Goal: Task Accomplishment & Management: Manage account settings

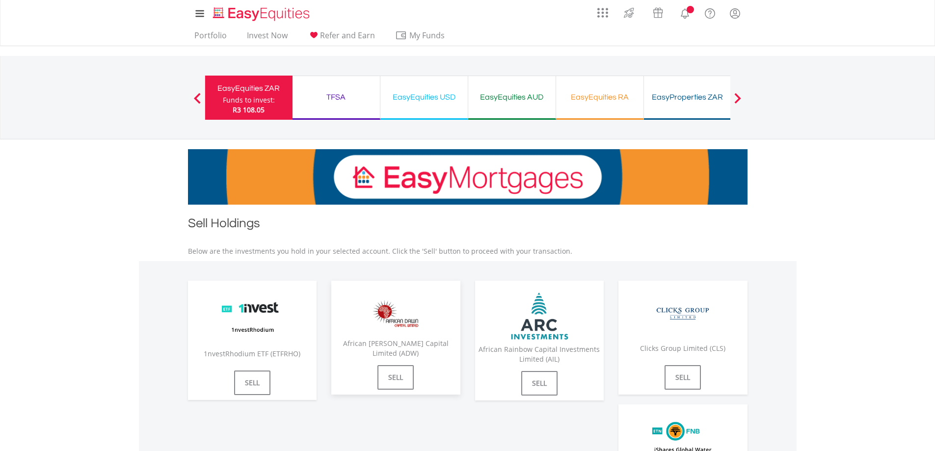
scroll to position [49, 0]
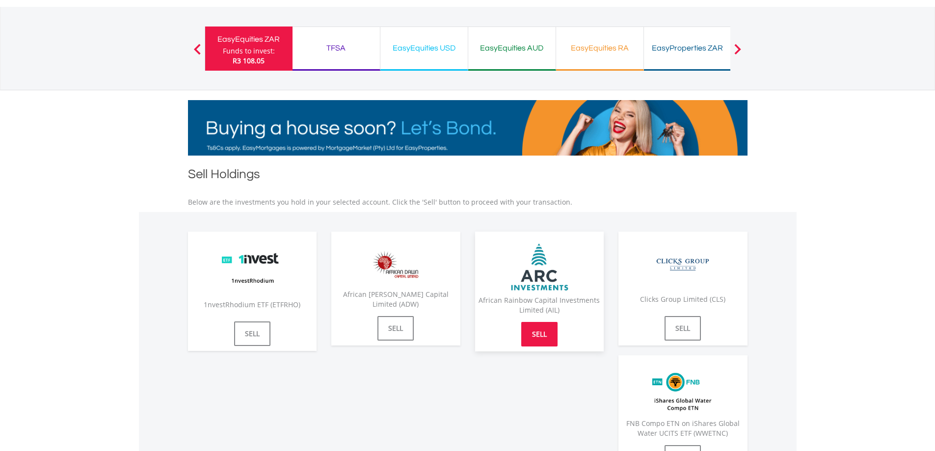
click at [550, 333] on link "SELL" at bounding box center [539, 334] width 36 height 25
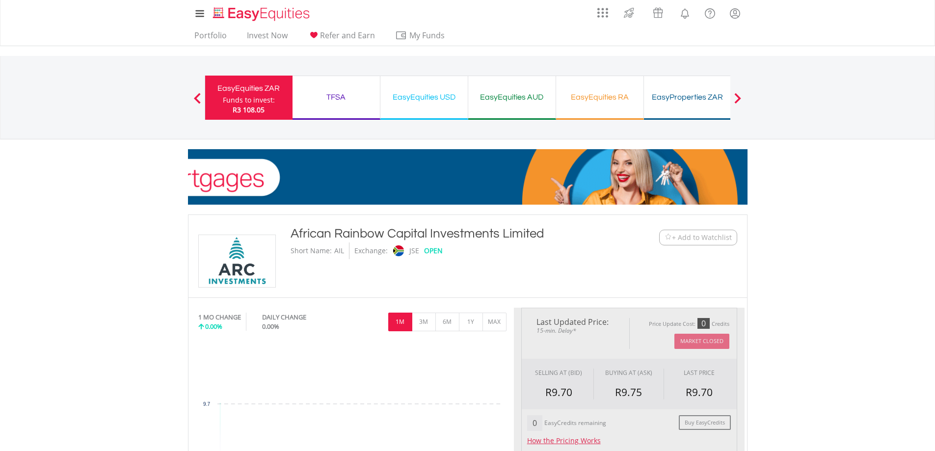
scroll to position [98, 0]
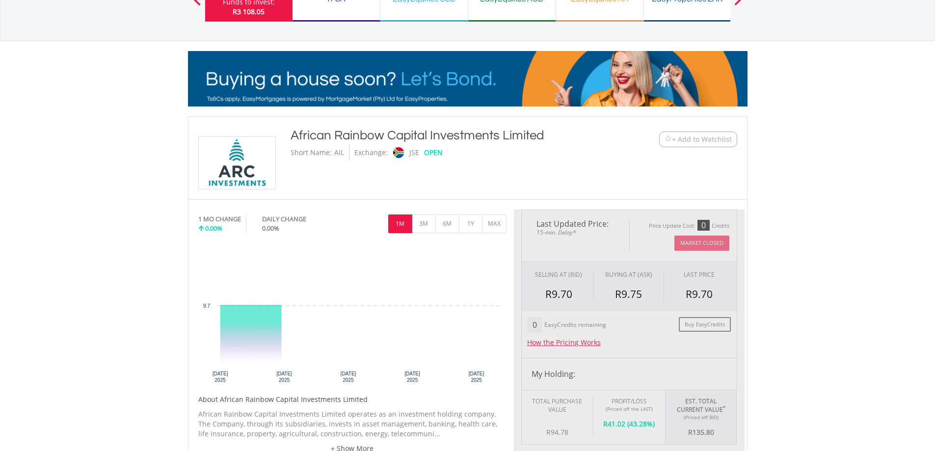
type input "******"
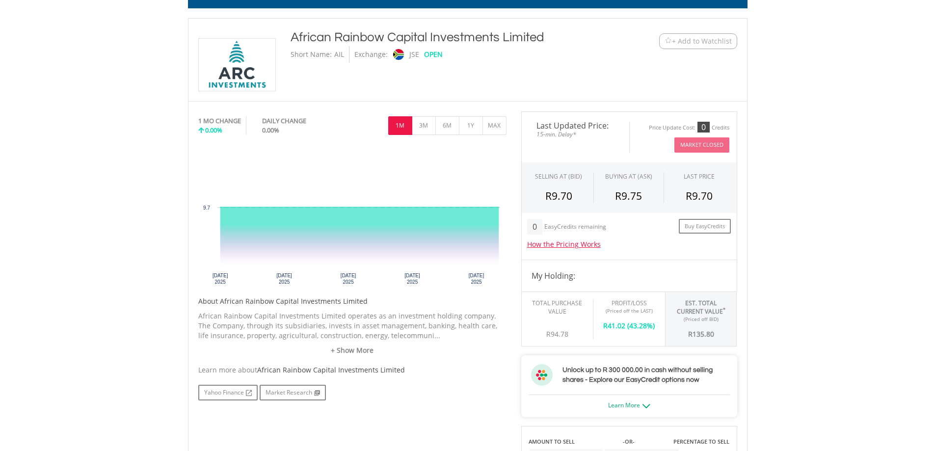
scroll to position [0, 0]
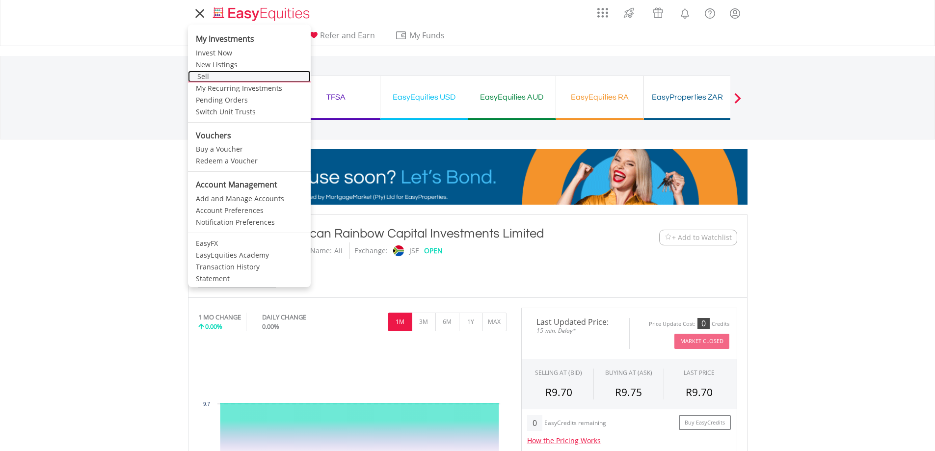
click at [205, 78] on link "Sell" at bounding box center [249, 77] width 123 height 12
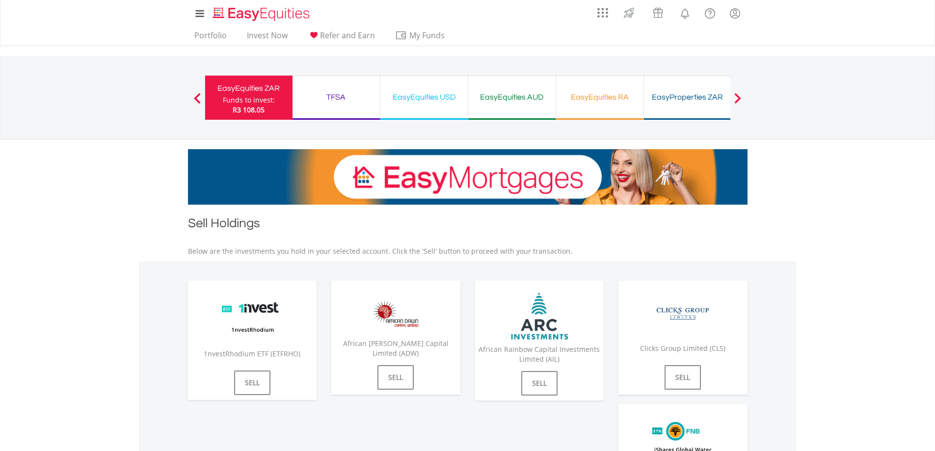
scroll to position [49, 0]
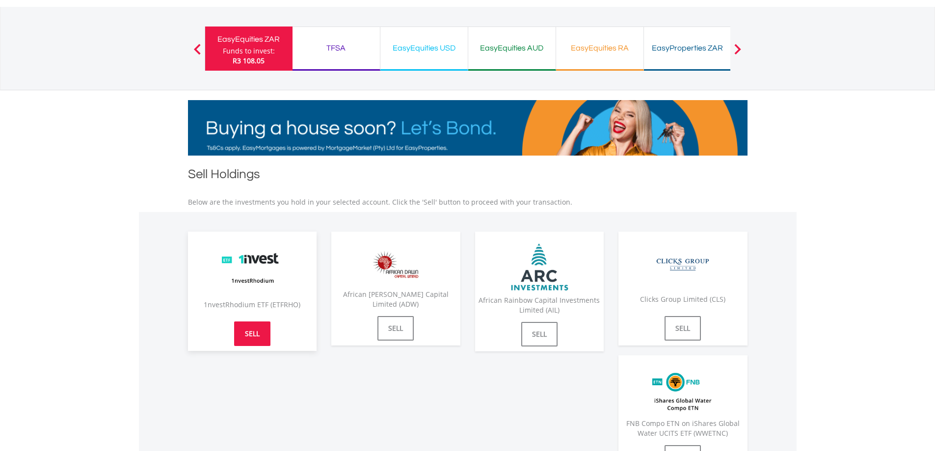
click at [242, 343] on link "SELL" at bounding box center [252, 333] width 36 height 25
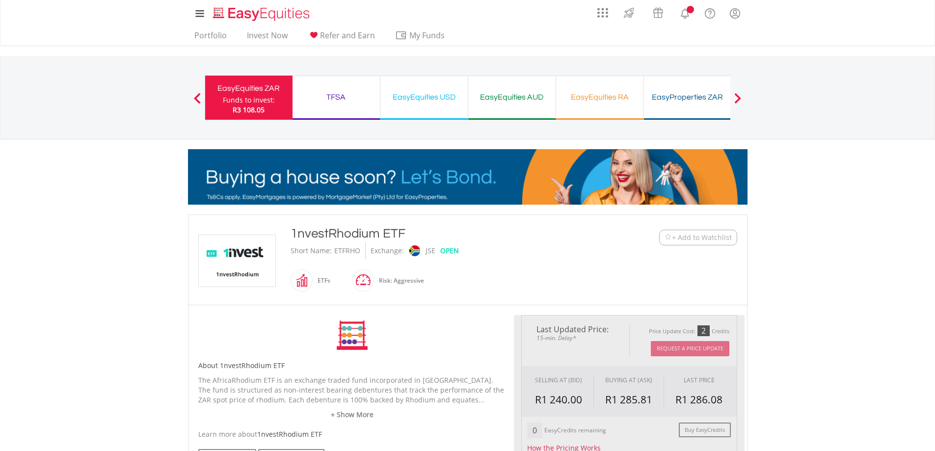
type input "******"
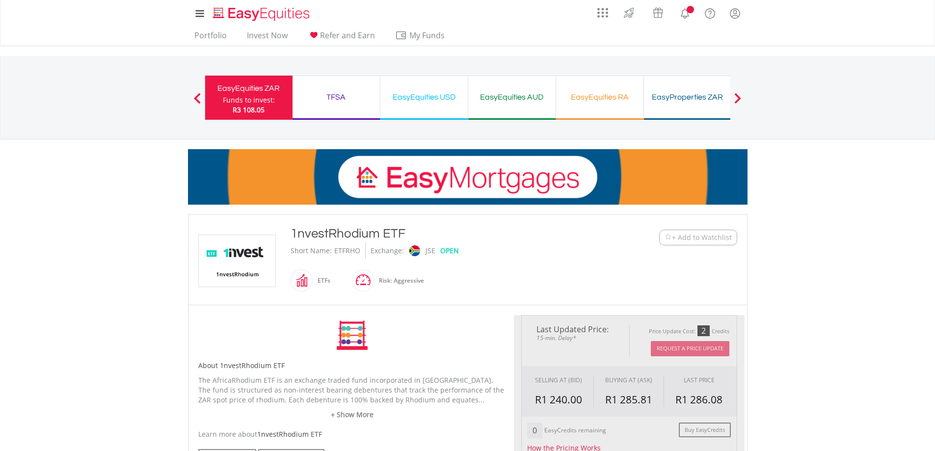
type input "******"
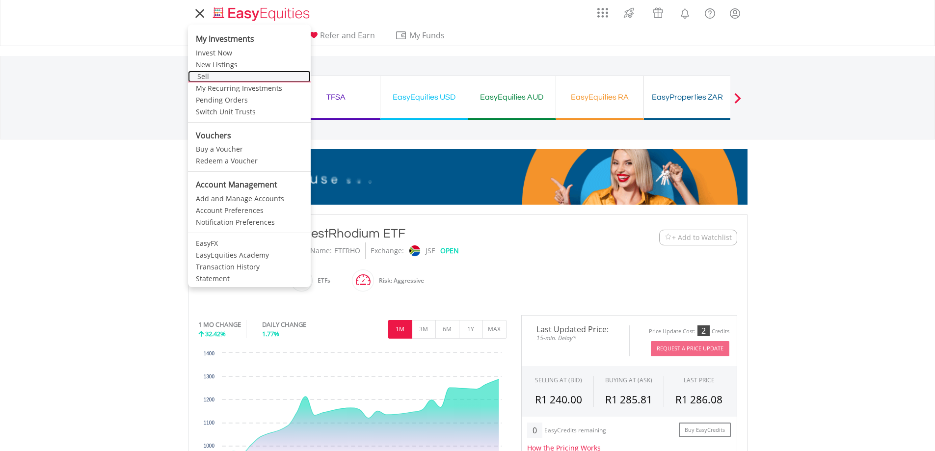
click at [204, 80] on link "Sell" at bounding box center [249, 77] width 123 height 12
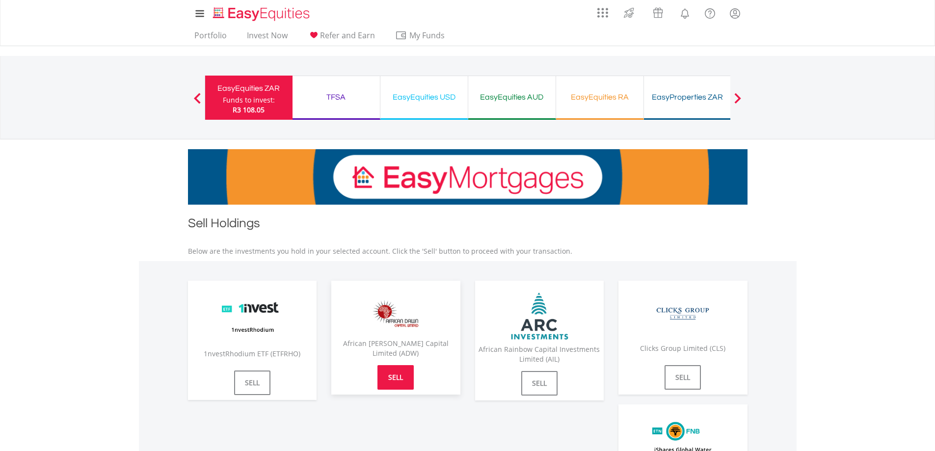
click at [400, 378] on link "SELL" at bounding box center [395, 377] width 36 height 25
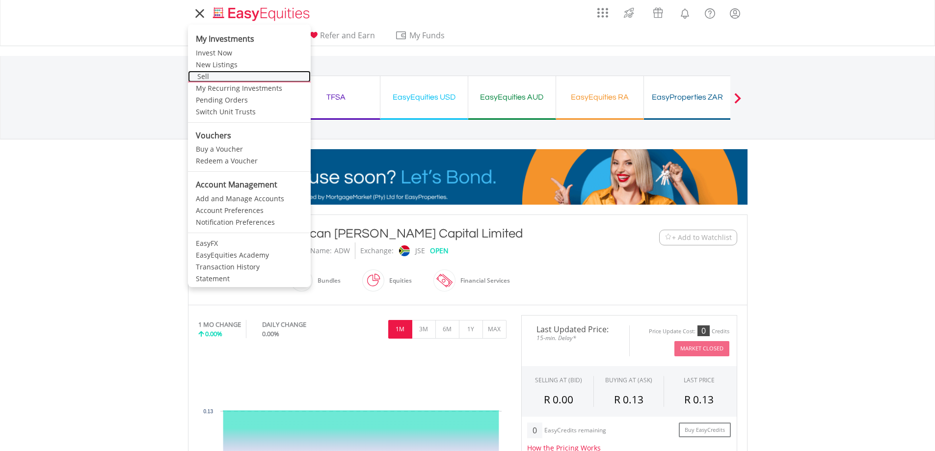
click at [203, 80] on link "Sell" at bounding box center [249, 77] width 123 height 12
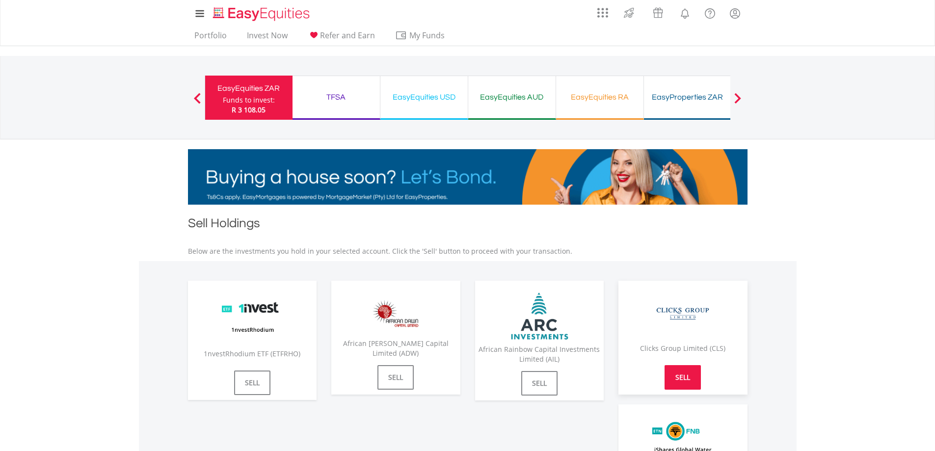
click at [697, 386] on link "SELL" at bounding box center [682, 377] width 36 height 25
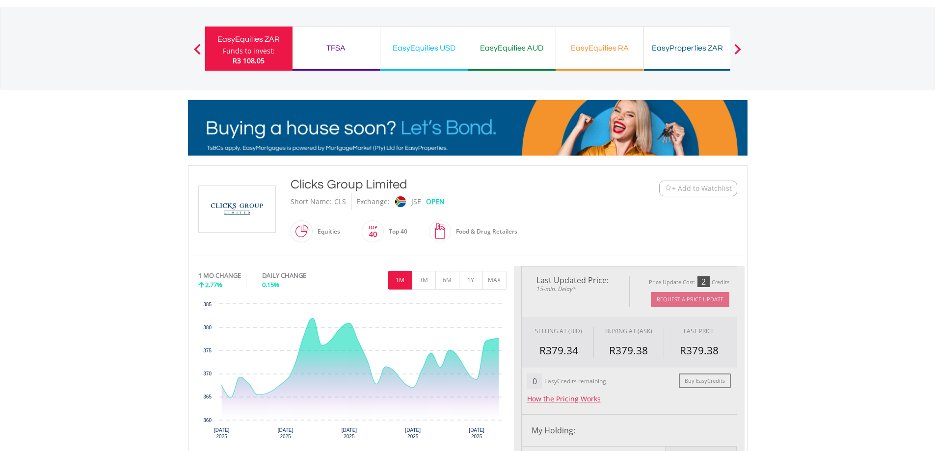
type input "******"
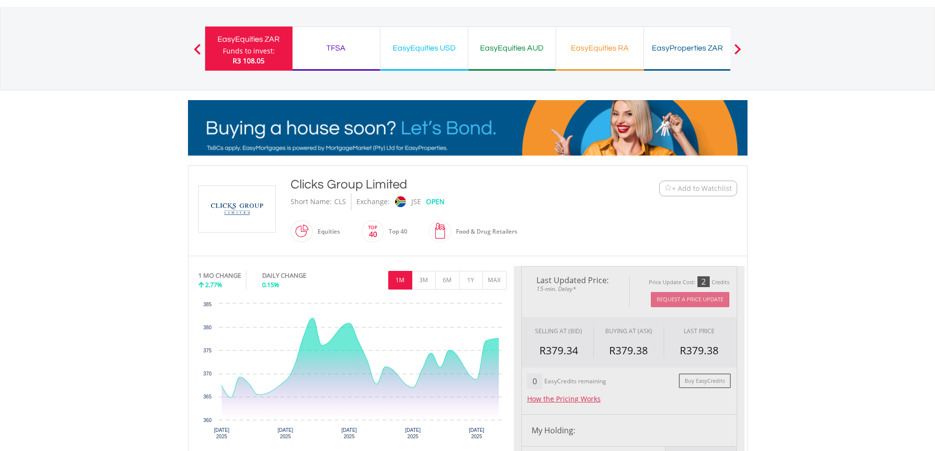
type input "******"
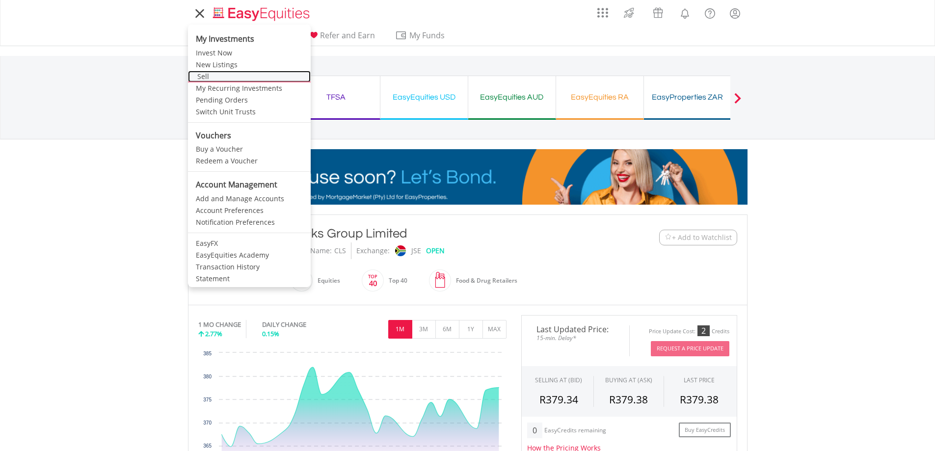
click at [207, 76] on link "Sell" at bounding box center [249, 77] width 123 height 12
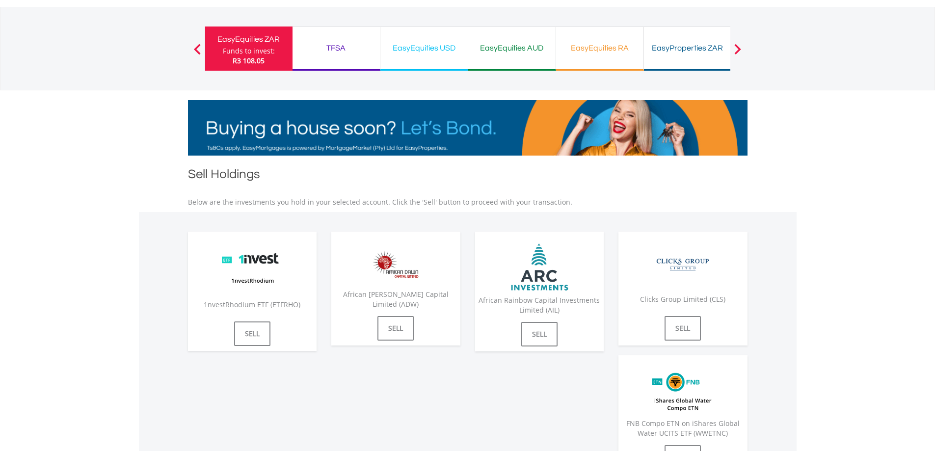
scroll to position [98, 0]
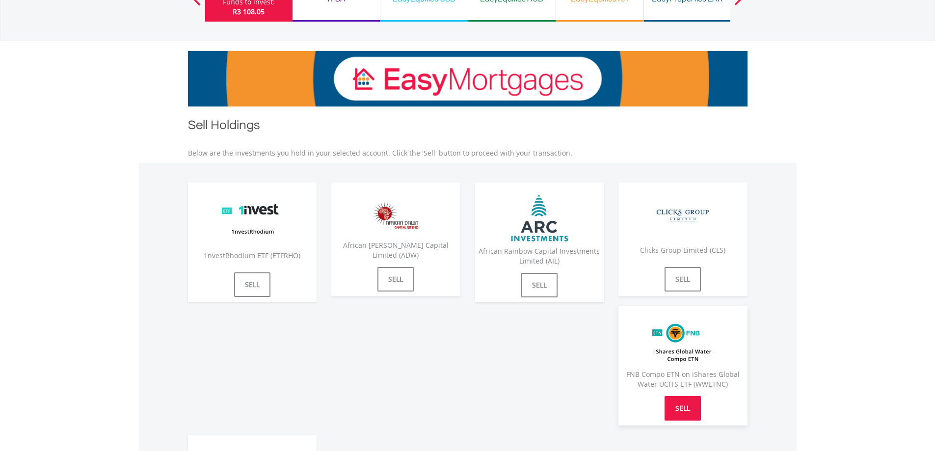
click at [683, 404] on link "SELL" at bounding box center [682, 408] width 36 height 25
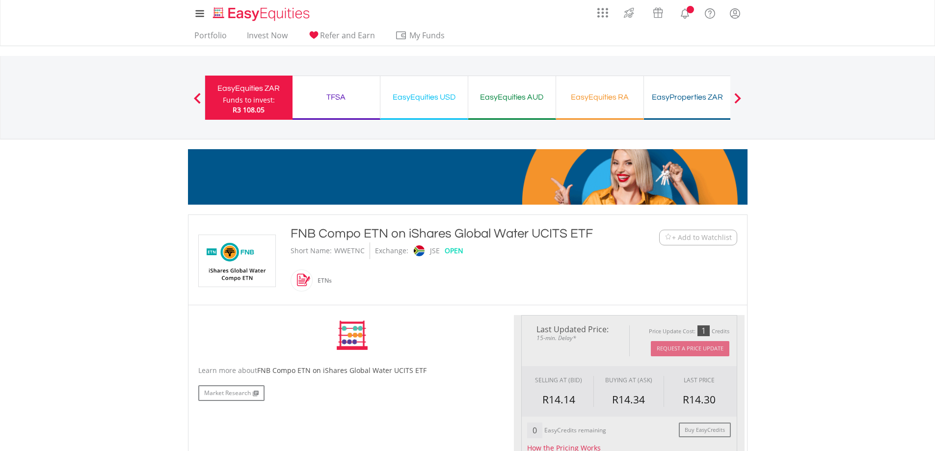
type input "******"
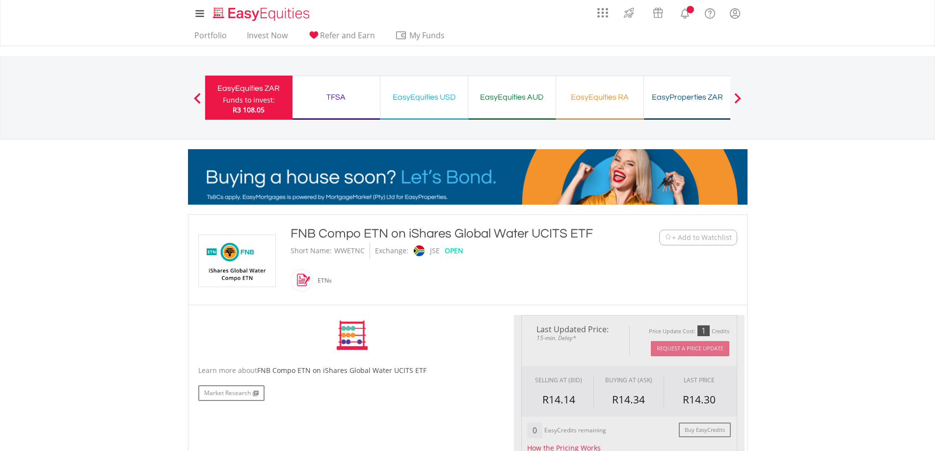
type input "******"
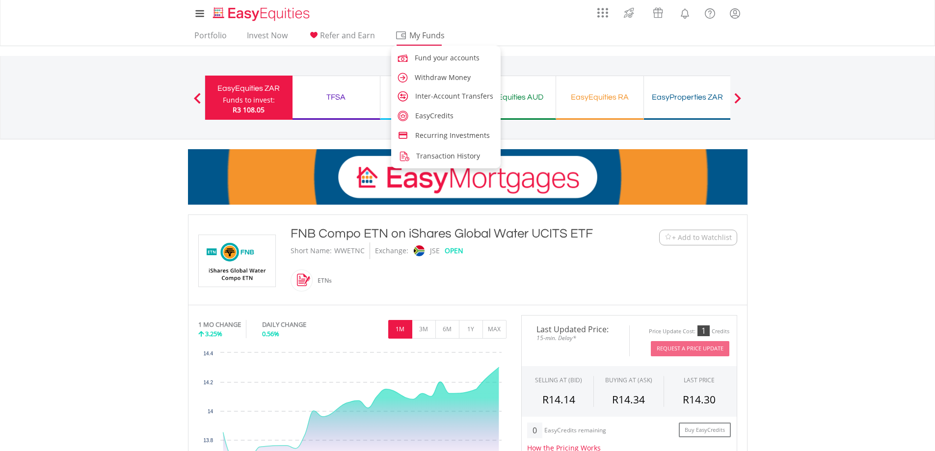
click at [412, 35] on span "My Funds" at bounding box center [427, 35] width 64 height 13
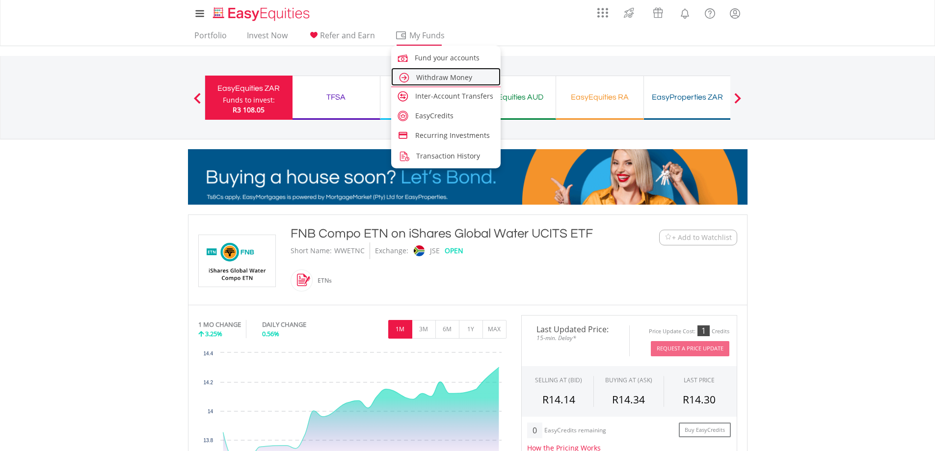
click at [422, 78] on span "Withdraw Money" at bounding box center [444, 77] width 56 height 9
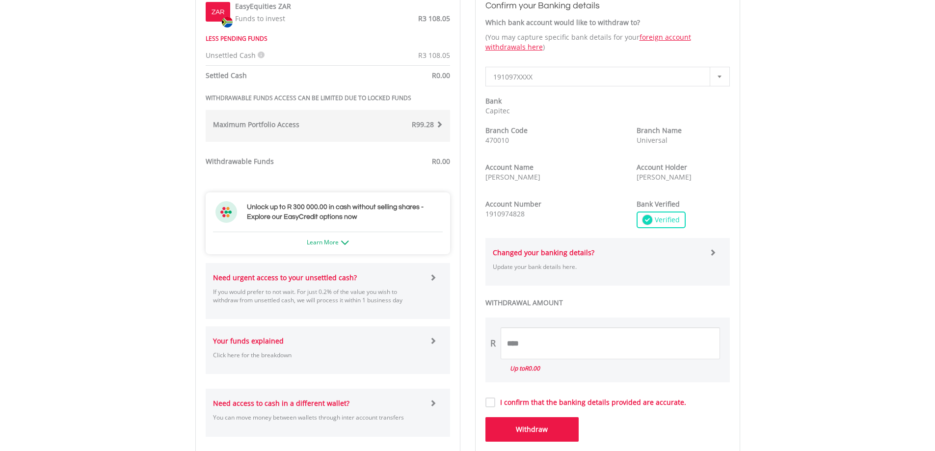
scroll to position [245, 0]
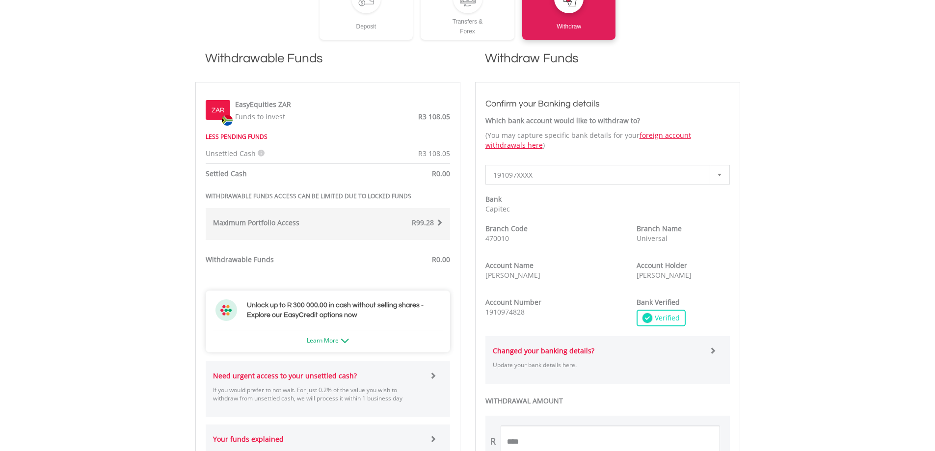
click at [402, 220] on div "R99.28" at bounding box center [389, 224] width 122 height 12
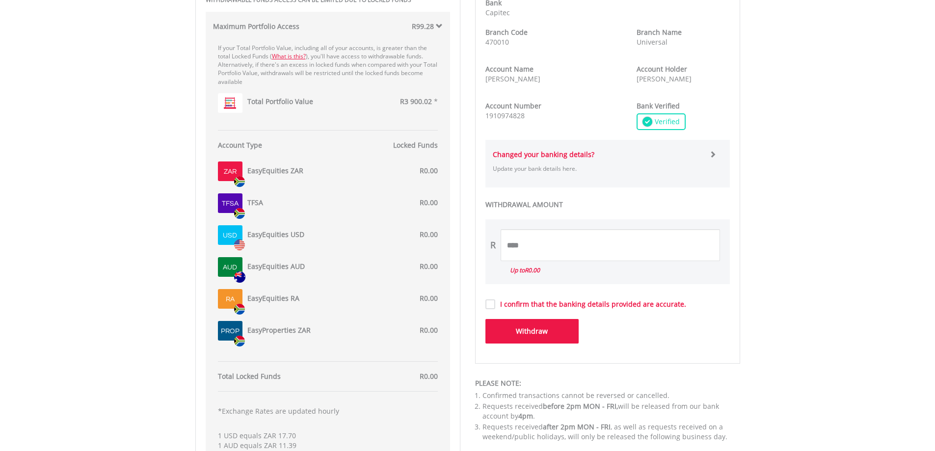
scroll to position [344, 0]
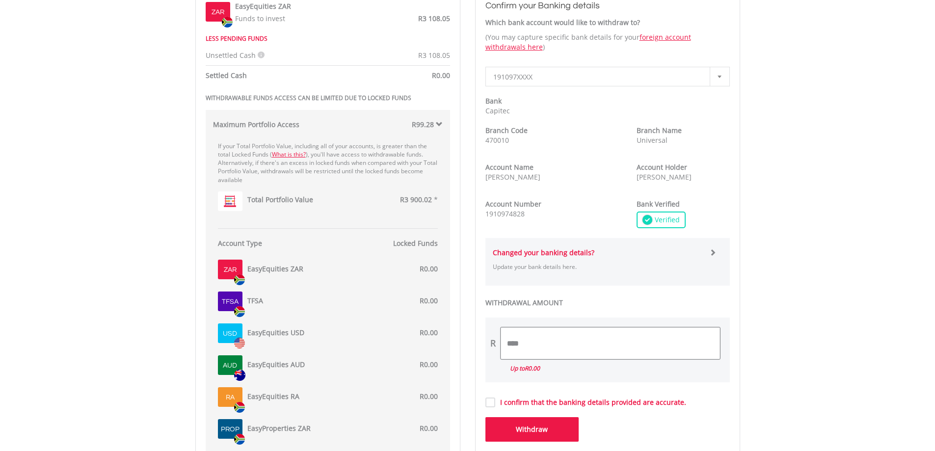
click at [596, 345] on input "****" at bounding box center [610, 343] width 219 height 32
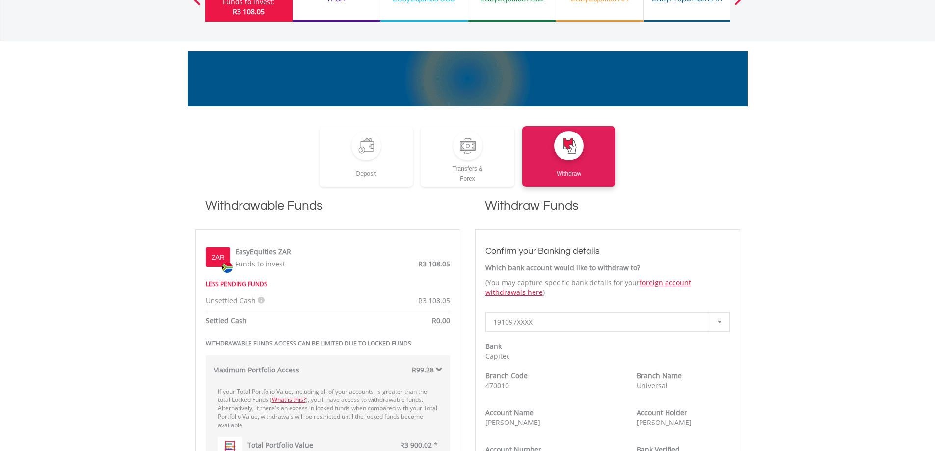
scroll to position [0, 0]
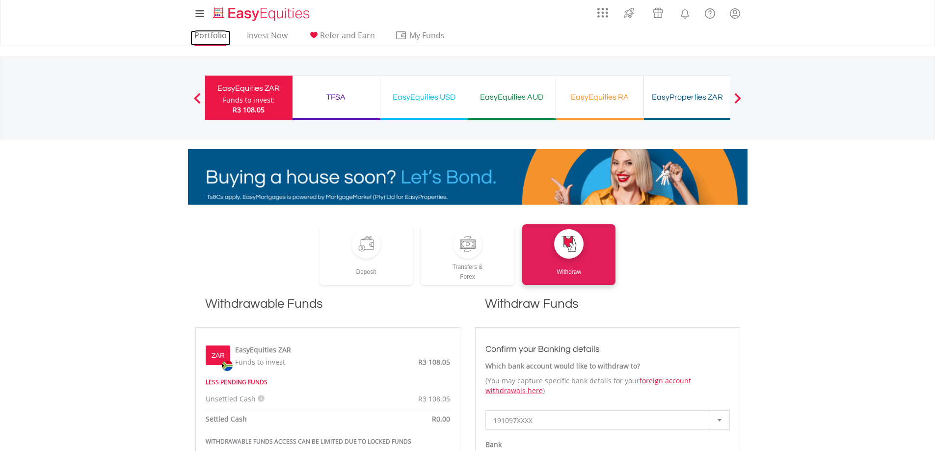
click at [204, 38] on link "Portfolio" at bounding box center [210, 37] width 40 height 15
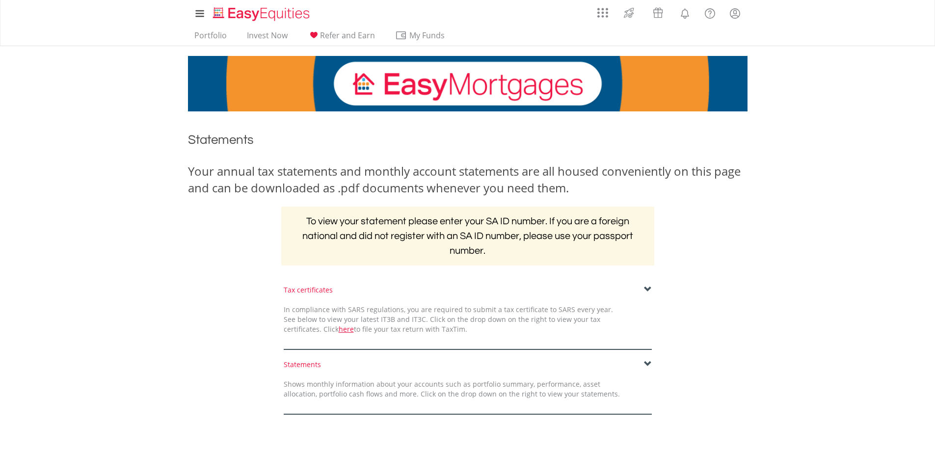
scroll to position [98, 0]
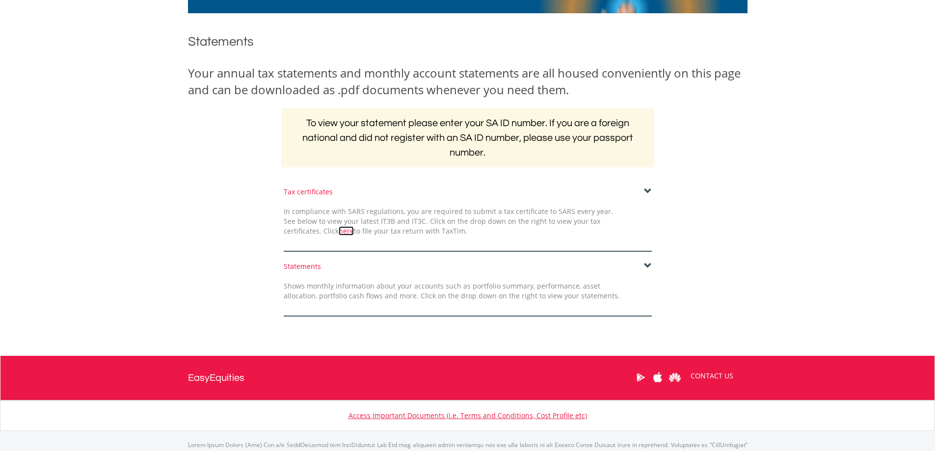
click at [339, 232] on link "here" at bounding box center [346, 230] width 15 height 9
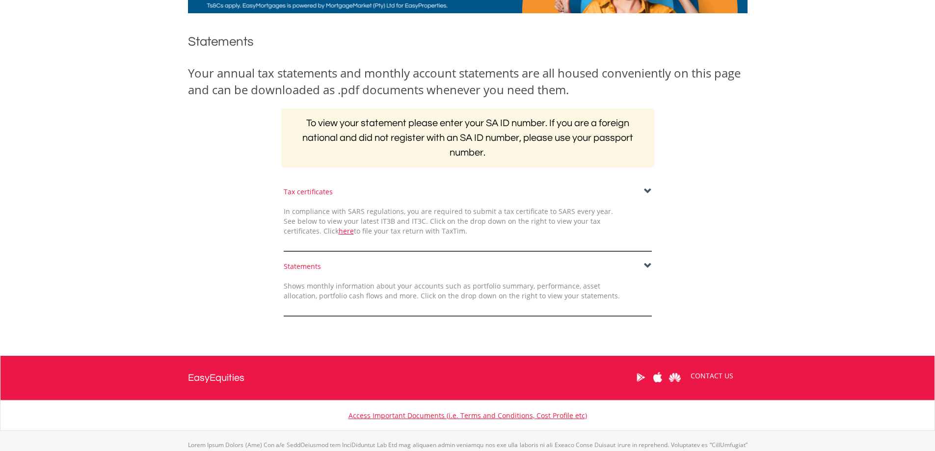
click at [649, 266] on span at bounding box center [648, 266] width 8 height 8
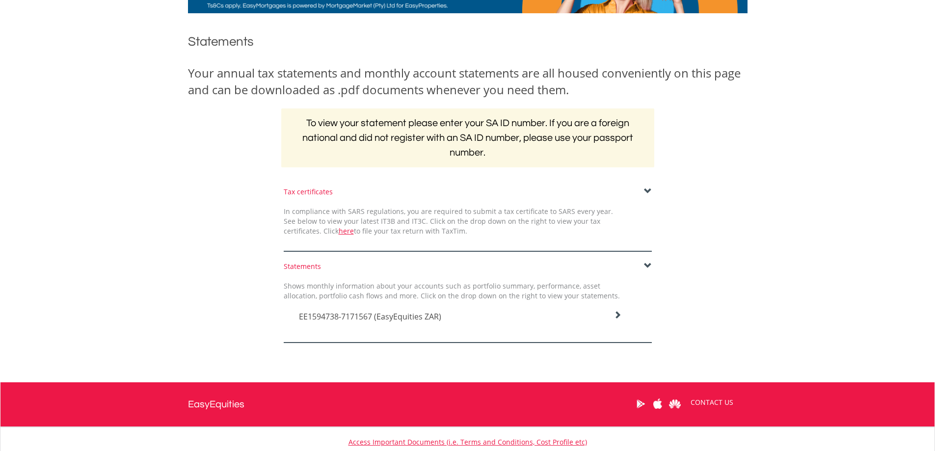
click at [407, 316] on span "EE1594738-7171567 (EasyEquities ZAR)" at bounding box center [370, 316] width 142 height 11
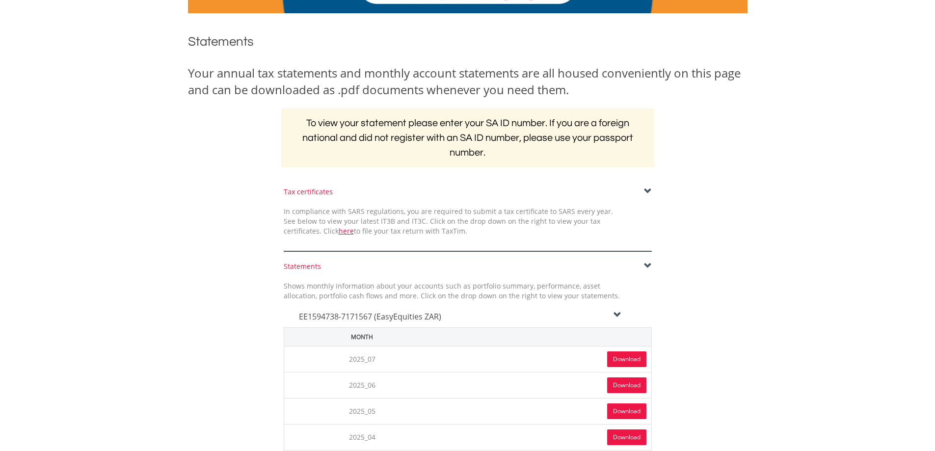
scroll to position [196, 0]
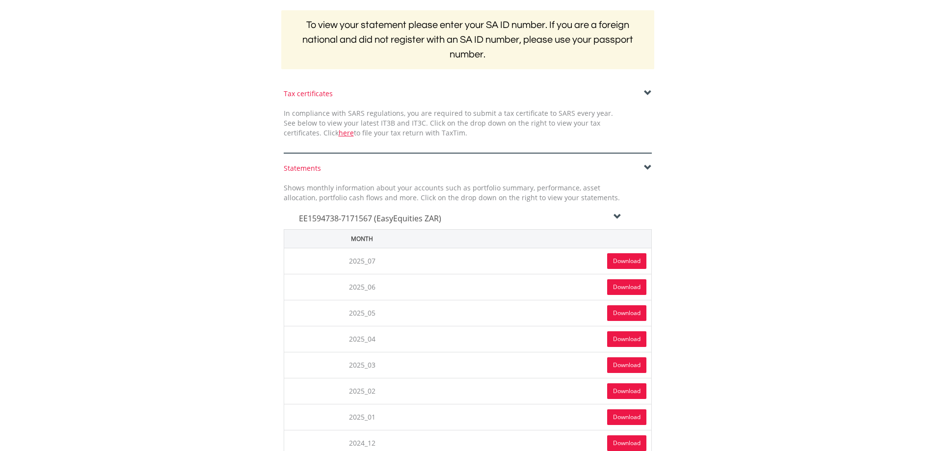
click at [616, 257] on link "Download" at bounding box center [626, 261] width 39 height 16
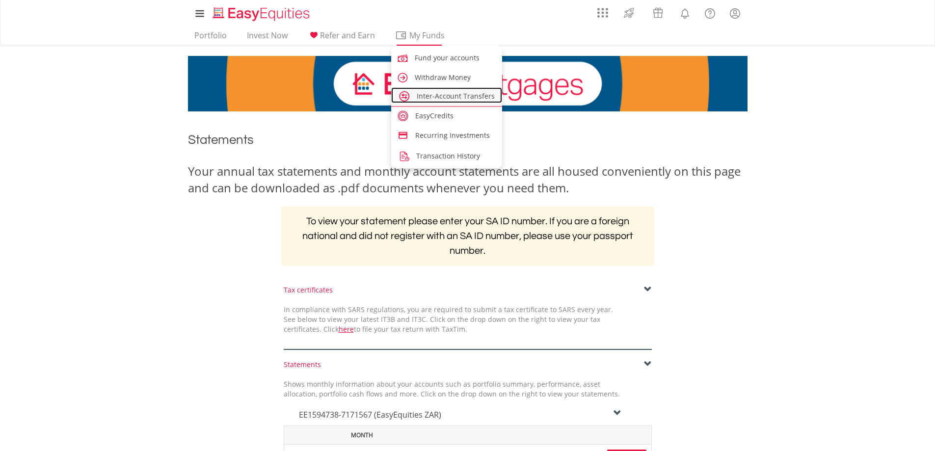
click at [424, 91] on link "Inter-Account Transfers" at bounding box center [446, 95] width 111 height 16
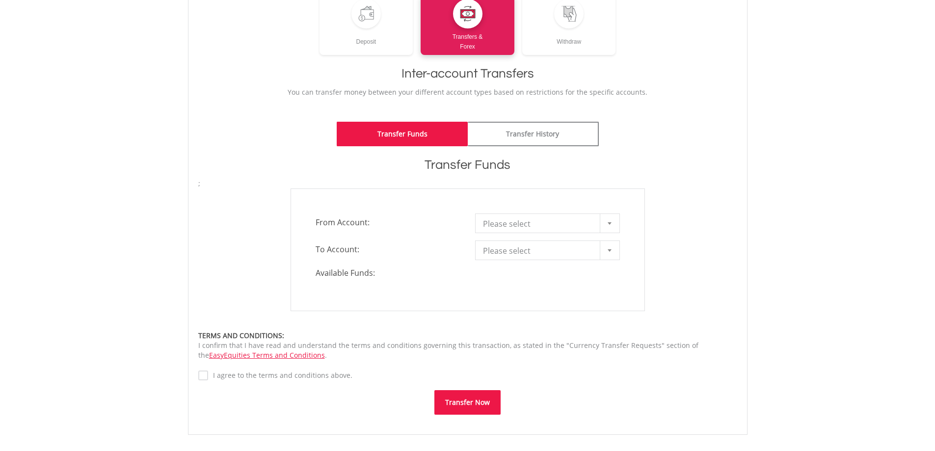
scroll to position [245, 0]
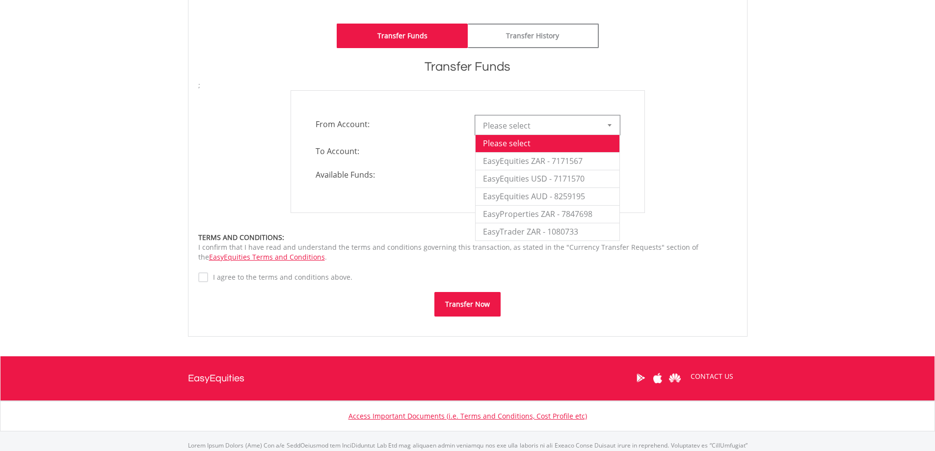
click at [609, 123] on div at bounding box center [610, 125] width 20 height 19
click at [563, 158] on li "EasyEquities ZAR - 7171567" at bounding box center [548, 161] width 144 height 18
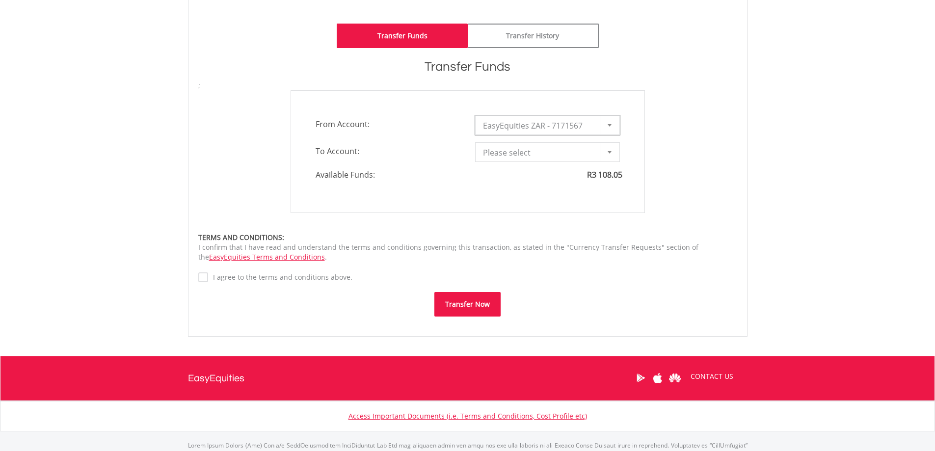
click at [608, 153] on b at bounding box center [610, 152] width 4 height 2
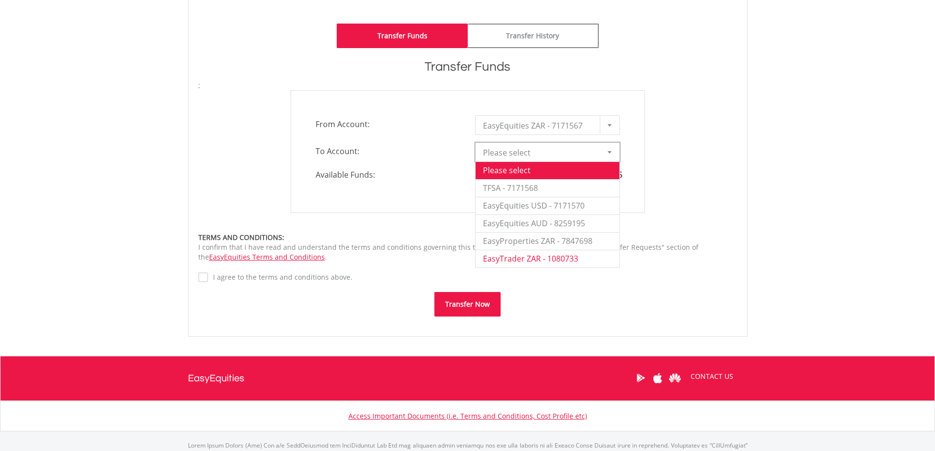
click at [558, 258] on li "EasyTrader ZAR - 1080733" at bounding box center [548, 259] width 144 height 18
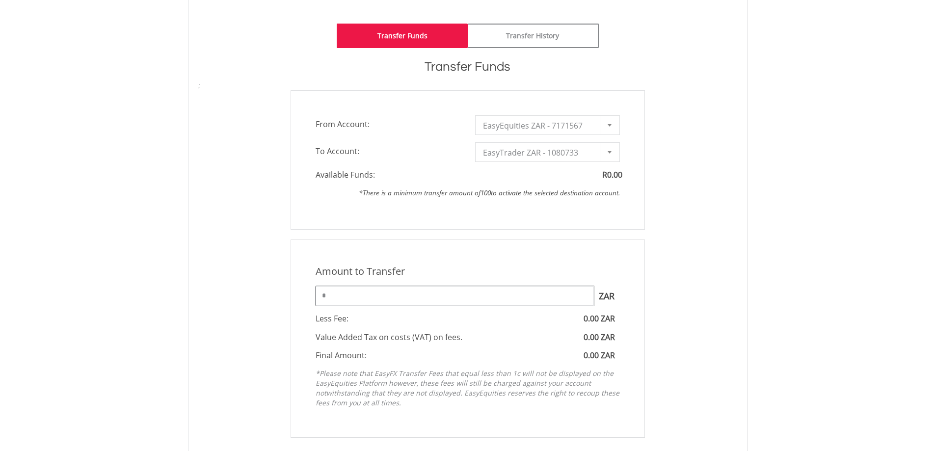
drag, startPoint x: 361, startPoint y: 303, endPoint x: 383, endPoint y: 282, distance: 30.5
click at [368, 287] on input "*" at bounding box center [455, 296] width 278 height 20
type input "*"
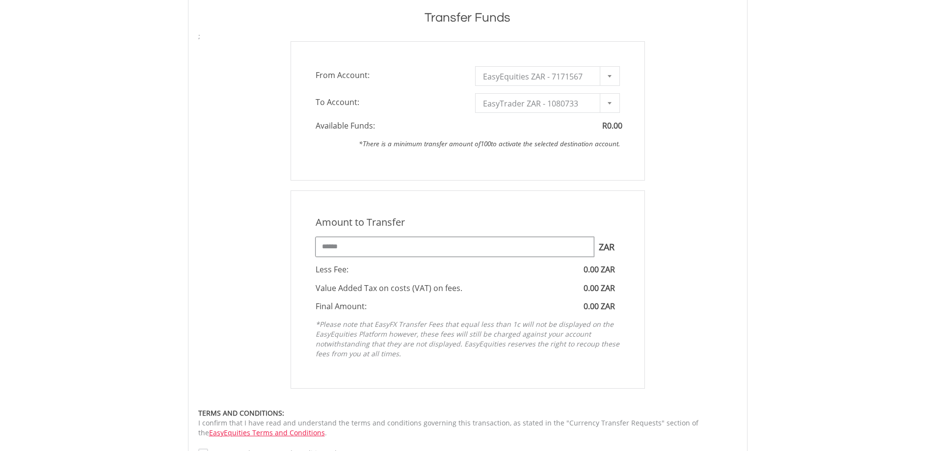
scroll to position [344, 0]
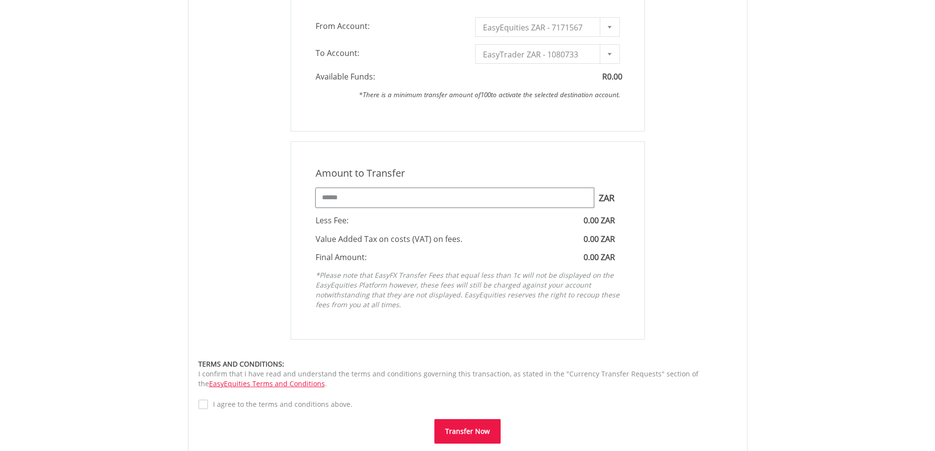
type input "******"
click at [481, 436] on button "Transfer Now" at bounding box center [467, 431] width 66 height 25
click at [472, 440] on button "Transfer Now" at bounding box center [467, 443] width 66 height 25
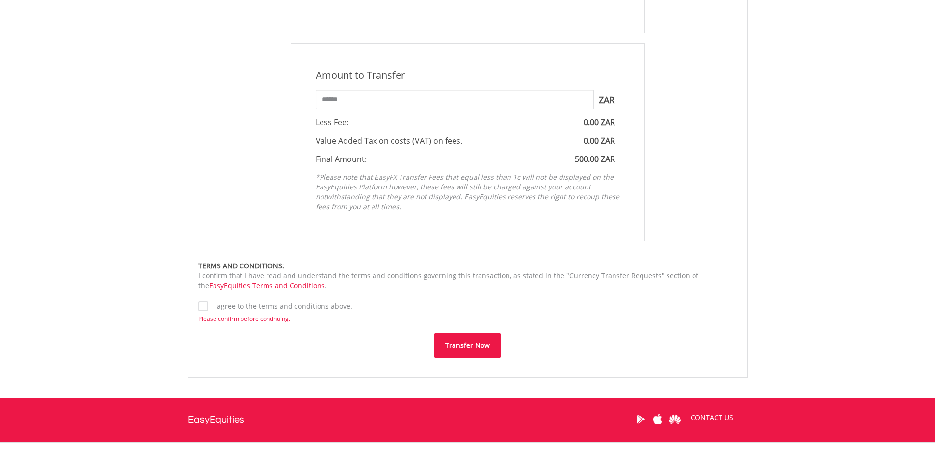
scroll to position [491, 0]
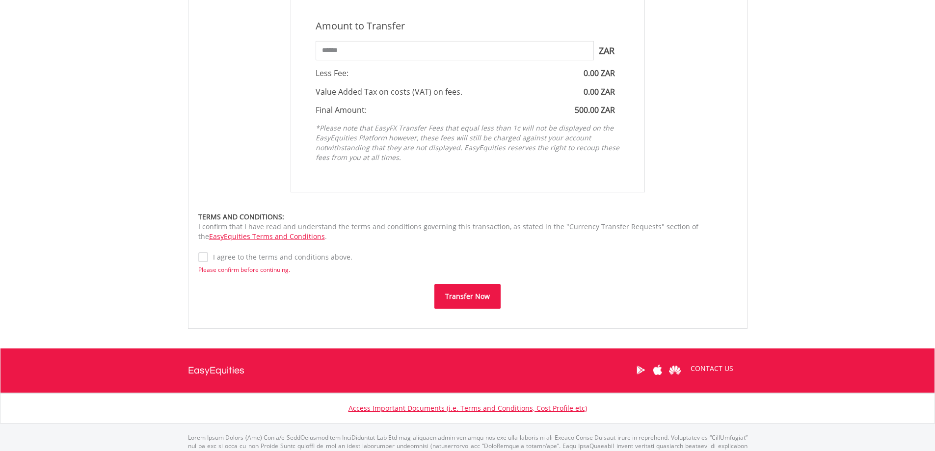
click at [244, 257] on label "I agree to the terms and conditions above." at bounding box center [280, 257] width 144 height 10
click at [457, 290] on button "Transfer Now" at bounding box center [467, 296] width 66 height 25
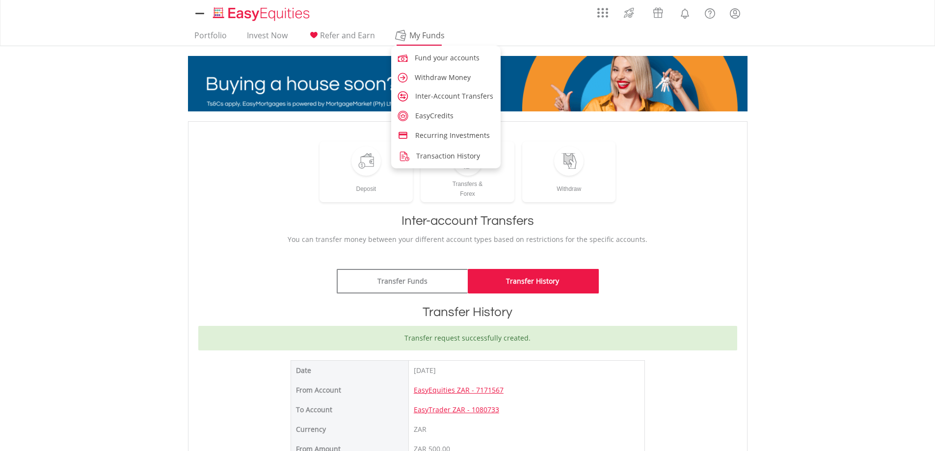
click at [429, 38] on span "My Funds" at bounding box center [427, 35] width 64 height 13
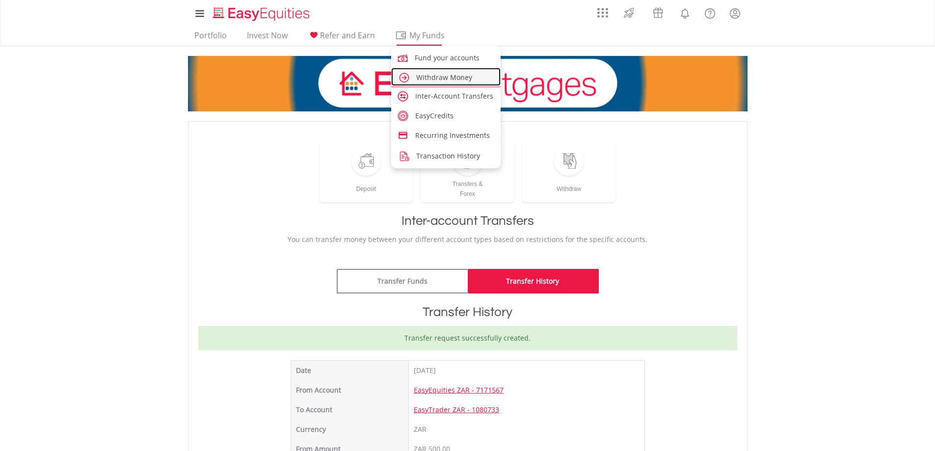
click at [447, 80] on span "Withdraw Money" at bounding box center [444, 77] width 56 height 9
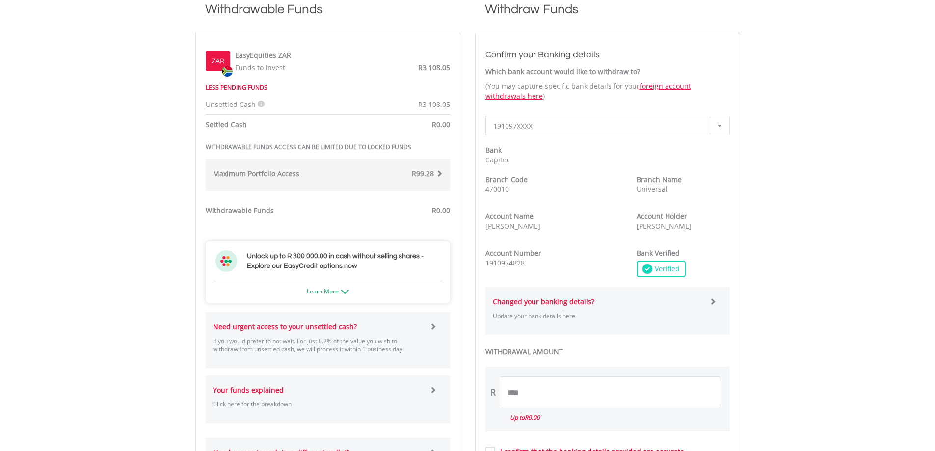
scroll to position [196, 0]
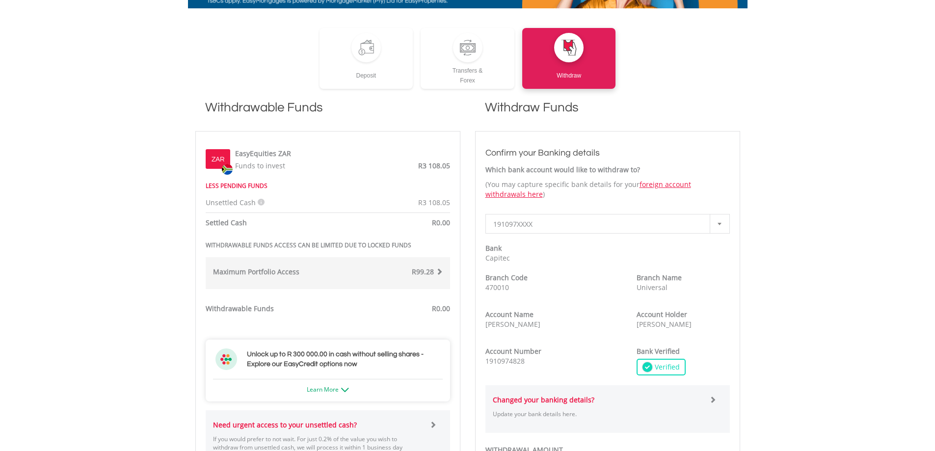
click at [432, 273] on span "R99.28" at bounding box center [423, 271] width 22 height 9
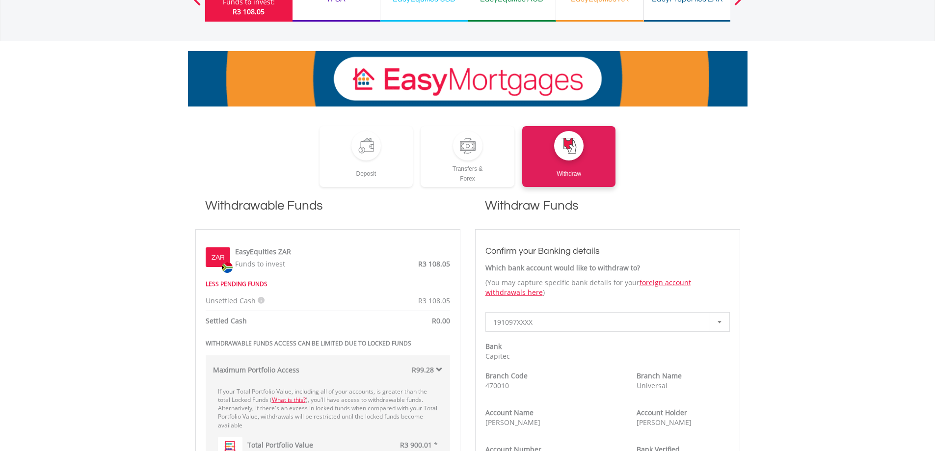
scroll to position [0, 0]
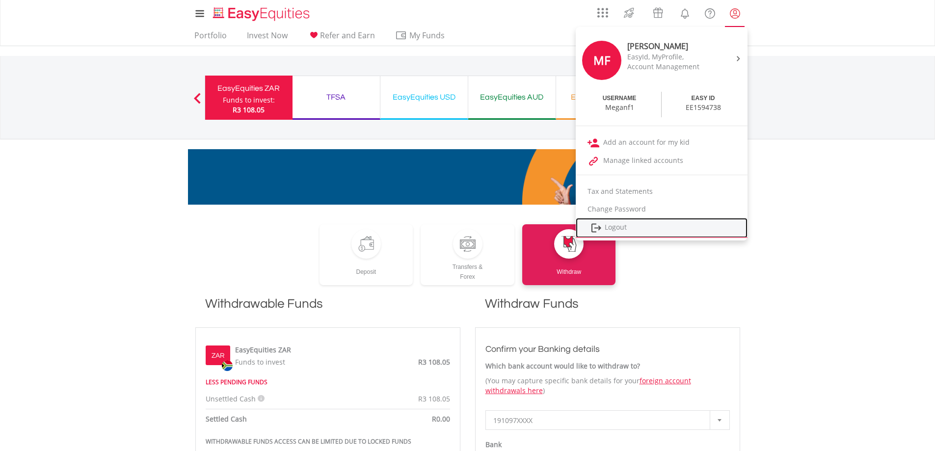
click at [631, 229] on link "Logout" at bounding box center [662, 228] width 172 height 20
